Goal: Communication & Community: Answer question/provide support

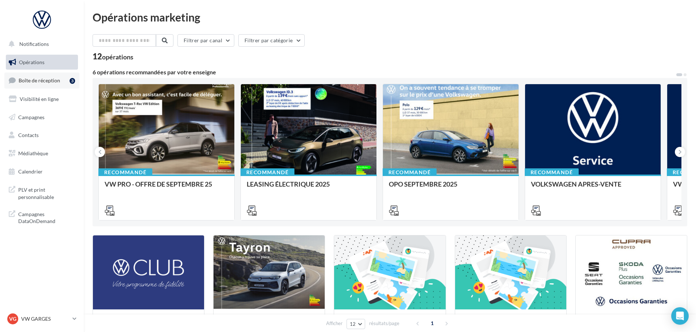
click at [73, 82] on div "3" at bounding box center [72, 81] width 5 height 6
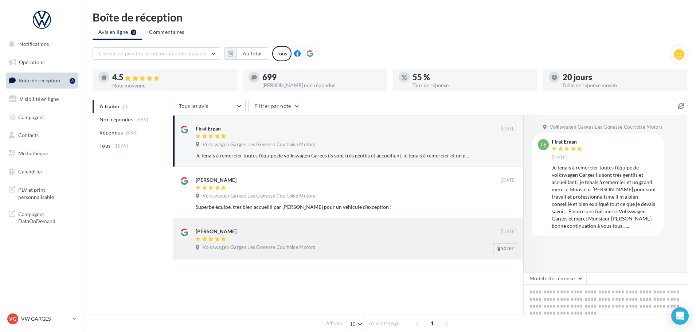
click at [294, 237] on div at bounding box center [348, 240] width 305 height 6
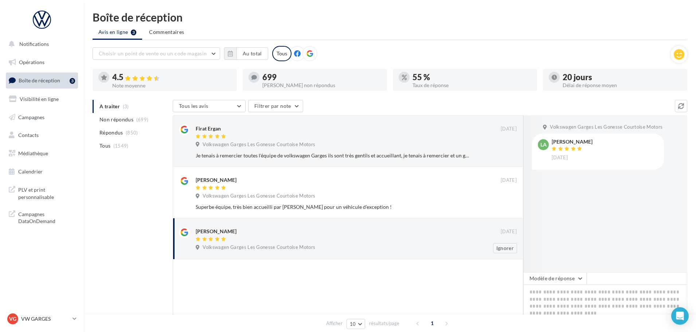
drag, startPoint x: 319, startPoint y: 247, endPoint x: 204, endPoint y: 226, distance: 116.8
click at [204, 226] on div "[PERSON_NAME] [DATE] Volkswagen Garges Les Gonesse Courtoise Motors Ignorer" at bounding box center [348, 238] width 338 height 29
copy div "[PERSON_NAME] [DATE] Volkswagen Garges Les Gonesse Courtoise Motors"
click at [598, 310] on textarea at bounding box center [605, 307] width 164 height 45
click at [54, 317] on p "VW GARGES" at bounding box center [45, 318] width 48 height 7
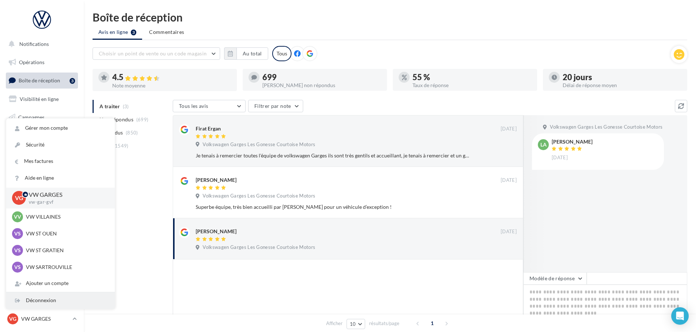
click at [51, 299] on div "Déconnexion" at bounding box center [60, 300] width 109 height 16
